Goal: Find specific page/section: Find specific page/section

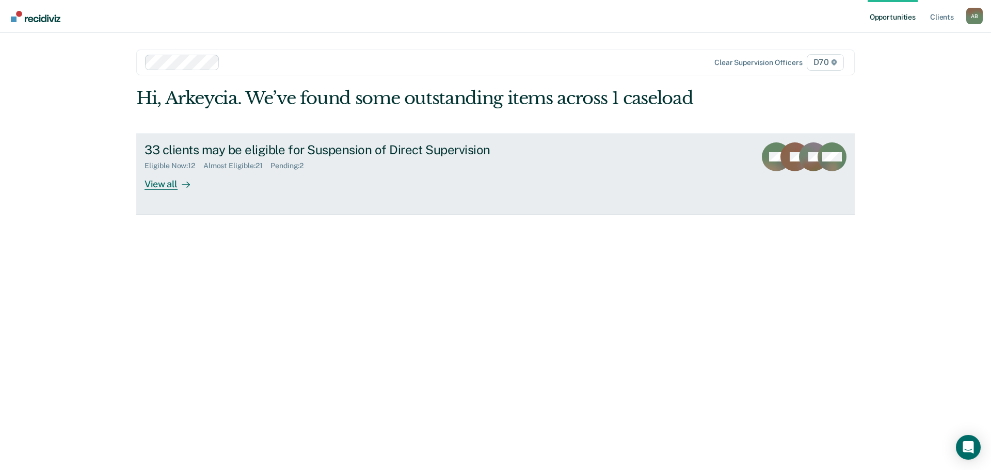
click at [180, 181] on div at bounding box center [184, 184] width 12 height 12
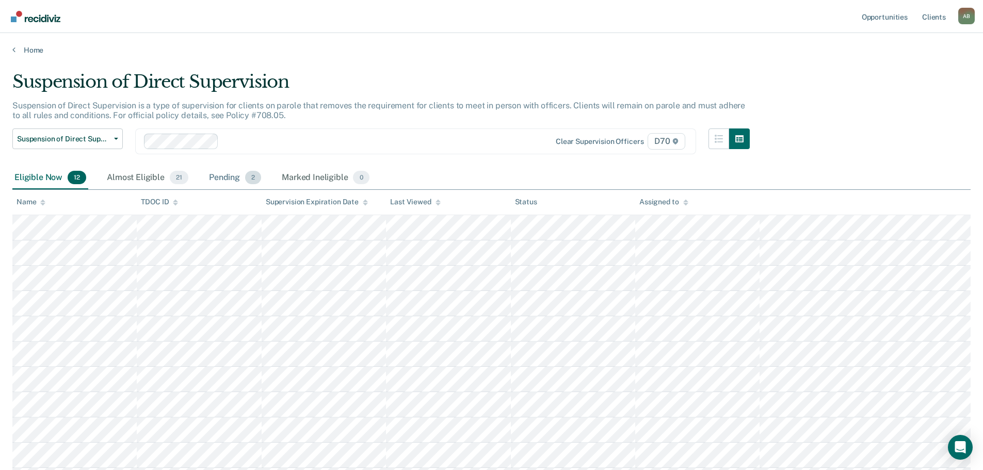
click at [240, 180] on div "Pending 2" at bounding box center [235, 178] width 56 height 23
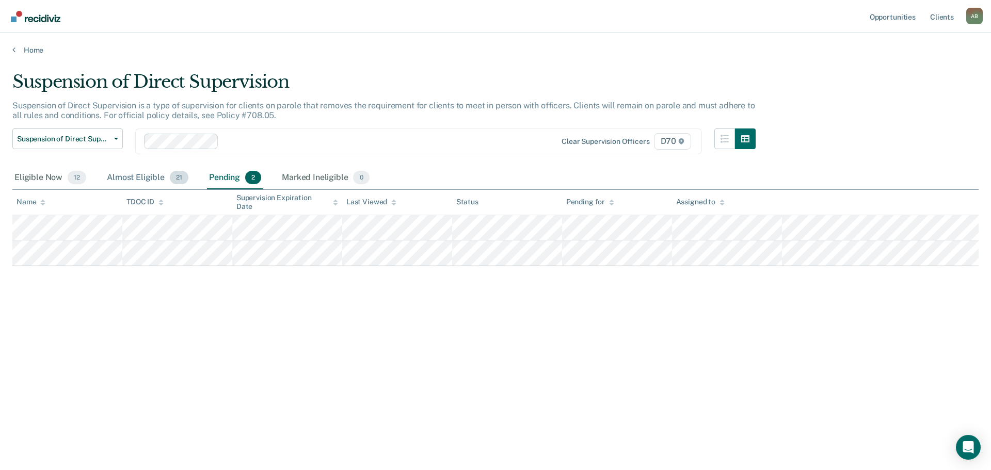
click at [163, 172] on div "Almost Eligible 21" at bounding box center [148, 178] width 86 height 23
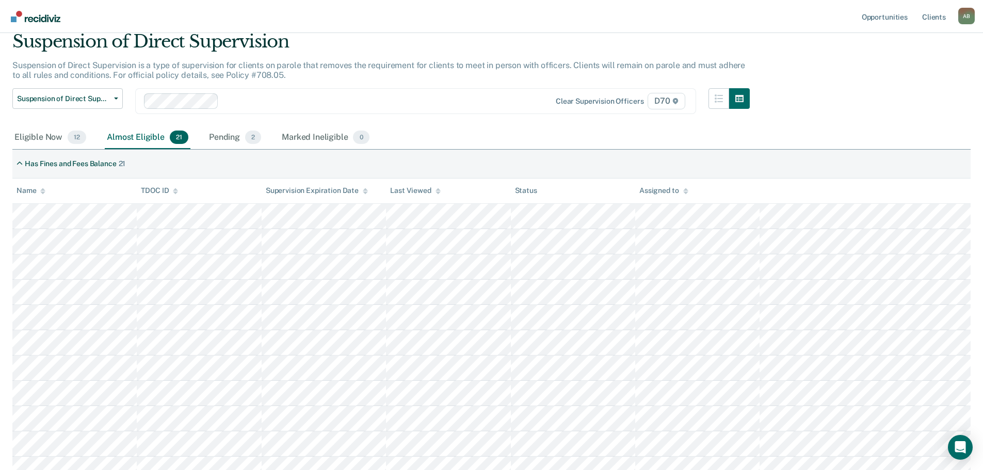
scroll to position [18, 0]
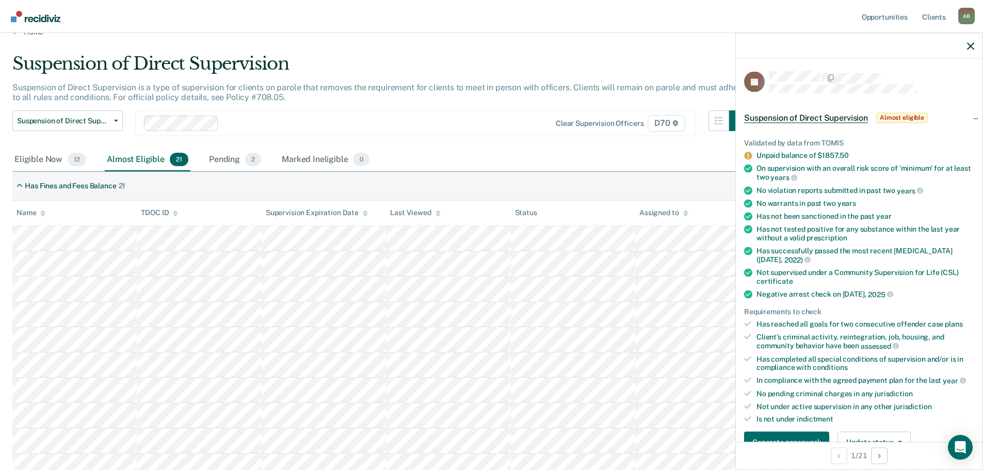
click at [485, 152] on div "Eligible Now 12 Almost Eligible 21 Pending 2 Marked Ineligible 0" at bounding box center [491, 160] width 958 height 23
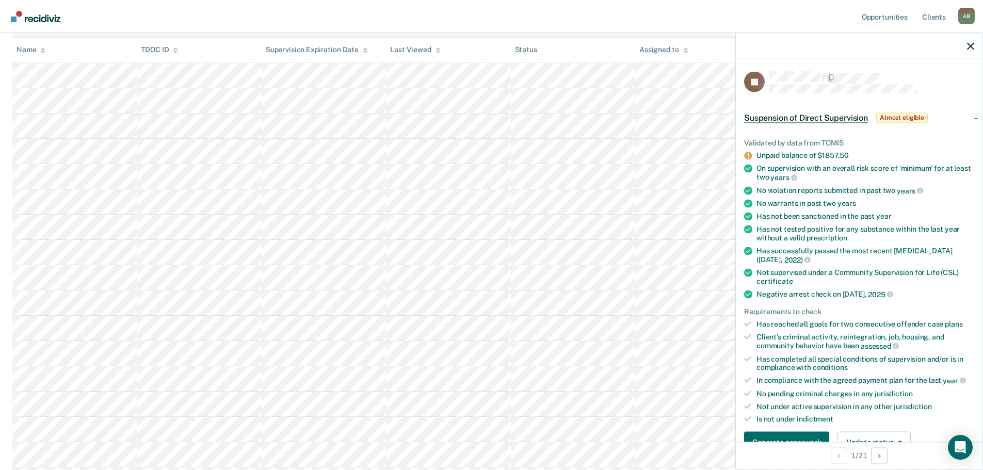
scroll to position [0, 0]
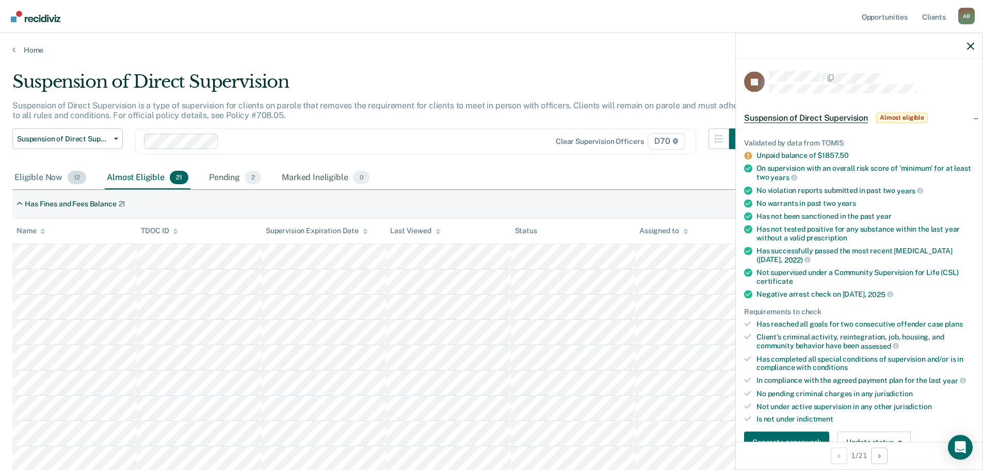
click at [55, 179] on div "Eligible Now 12" at bounding box center [50, 178] width 76 height 23
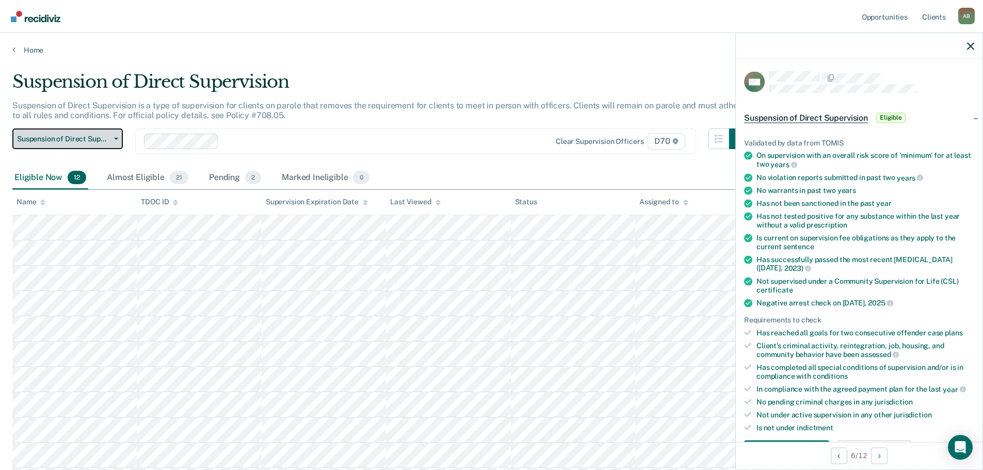
click at [108, 132] on button "Suspension of Direct Supervision" at bounding box center [67, 138] width 110 height 21
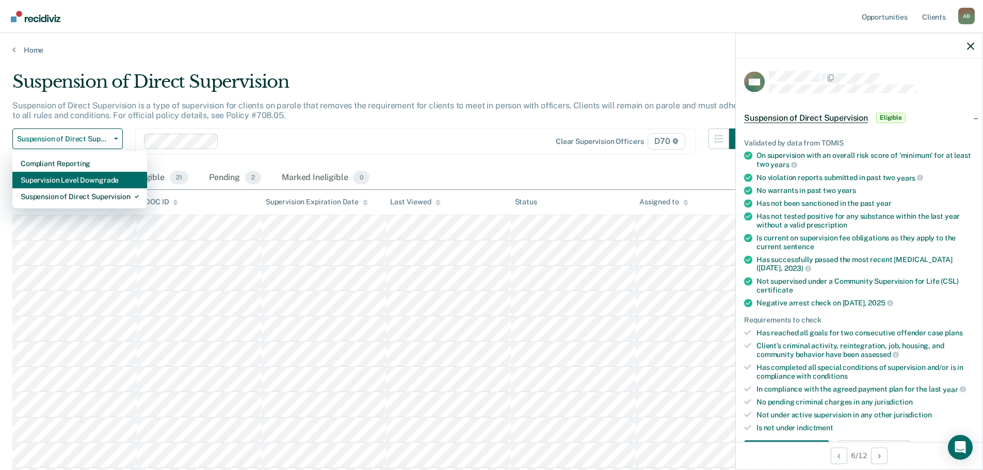
click at [101, 180] on div "Supervision Level Downgrade" at bounding box center [80, 180] width 118 height 17
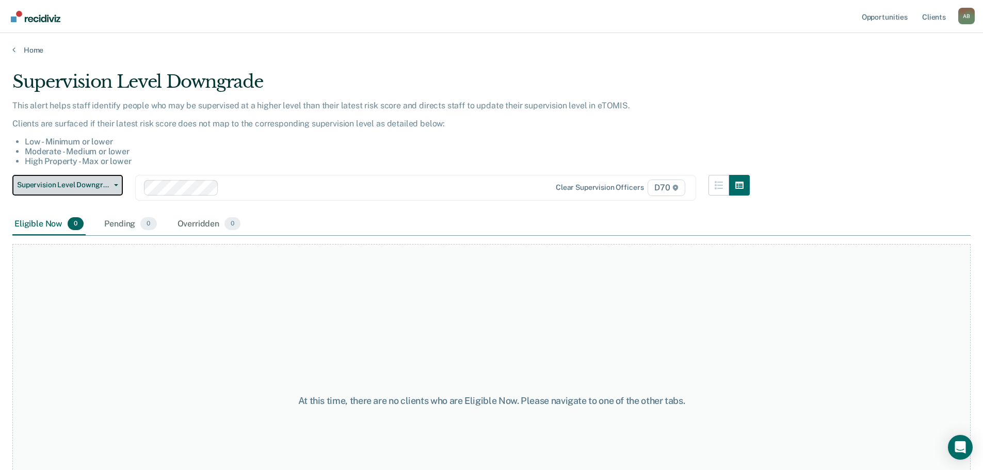
click at [86, 186] on span "Supervision Level Downgrade" at bounding box center [63, 185] width 93 height 9
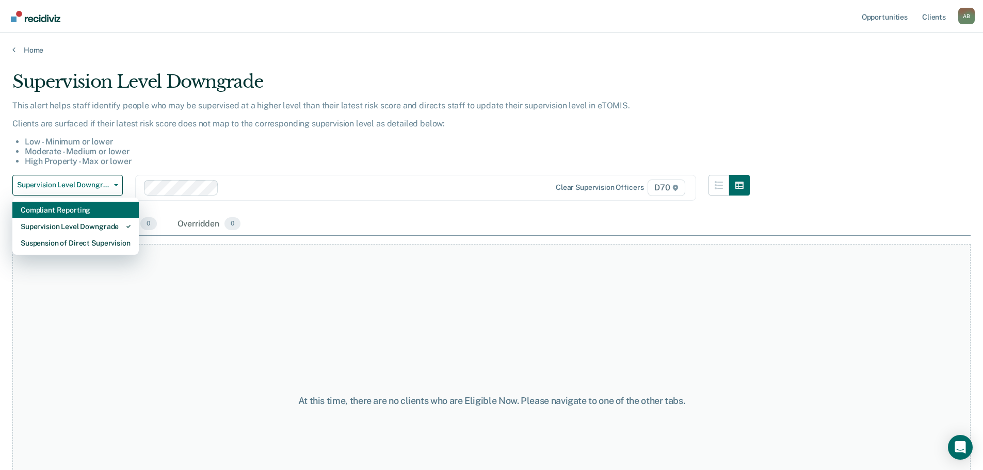
click at [77, 209] on div "Compliant Reporting" at bounding box center [76, 210] width 110 height 17
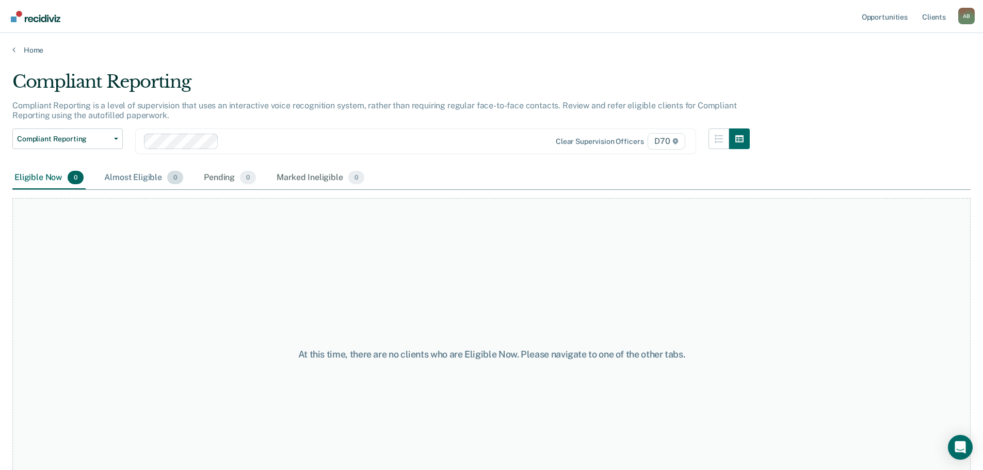
click at [142, 177] on div "Almost Eligible 0" at bounding box center [143, 178] width 83 height 23
click at [22, 170] on div "Eligible Now 0" at bounding box center [48, 178] width 73 height 23
click at [187, 174] on div "Eligible Now 0 Almost Eligible 0 Pending 0 Marked Ineligible 0" at bounding box center [189, 178] width 354 height 23
drag, startPoint x: 238, startPoint y: 174, endPoint x: 269, endPoint y: 177, distance: 31.1
click at [238, 175] on div "Pending 0" at bounding box center [230, 178] width 56 height 23
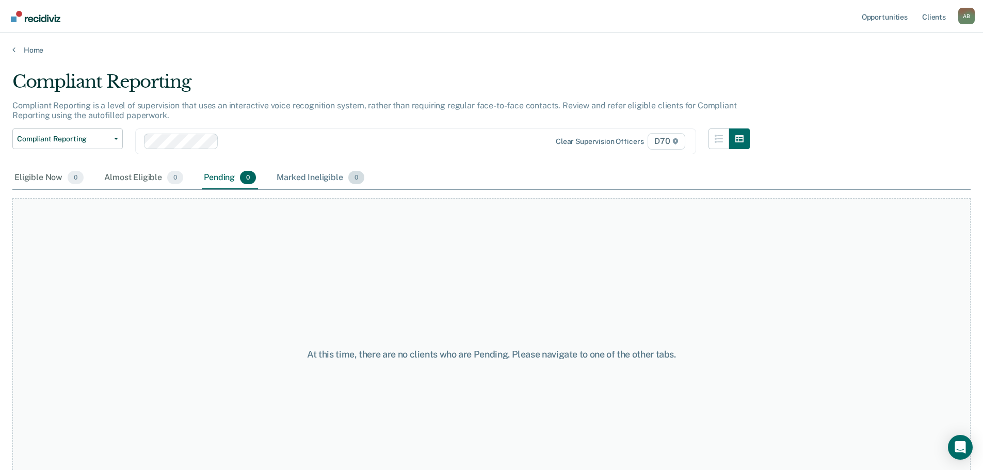
click at [298, 182] on div "Marked Ineligible 0" at bounding box center [321, 178] width 92 height 23
